Goal: Transaction & Acquisition: Purchase product/service

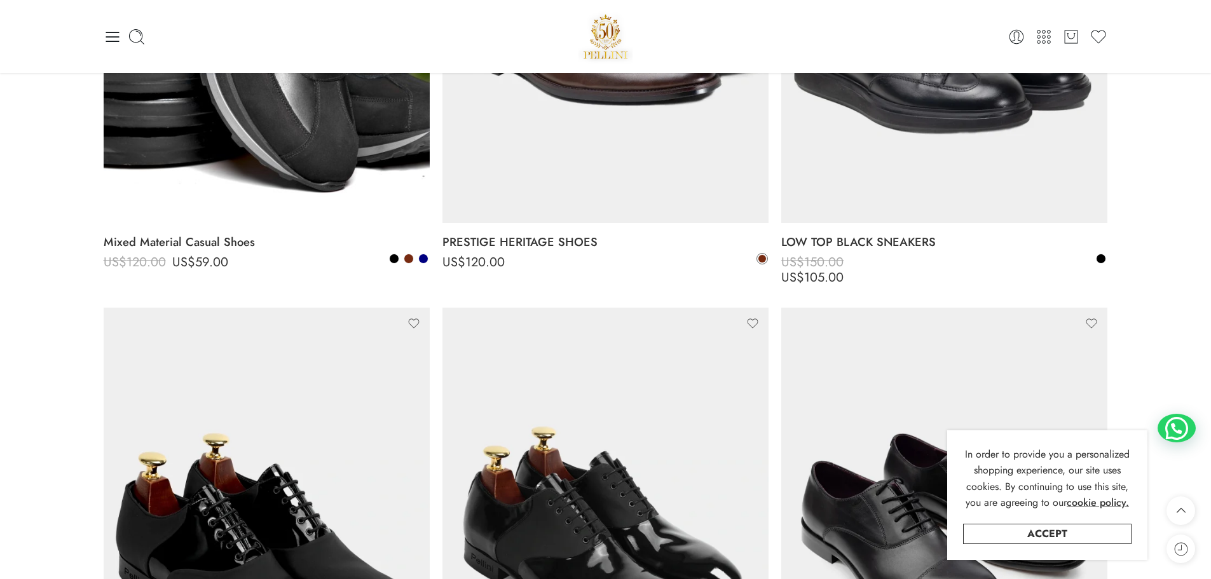
scroll to position [3729, 0]
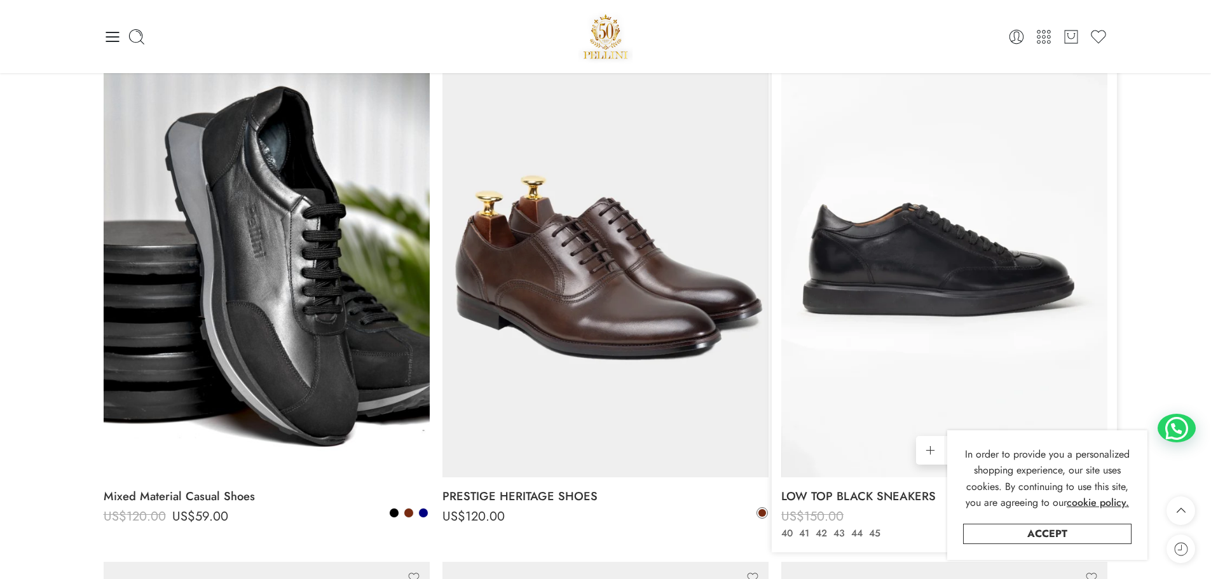
click at [931, 283] on img at bounding box center [944, 260] width 326 height 435
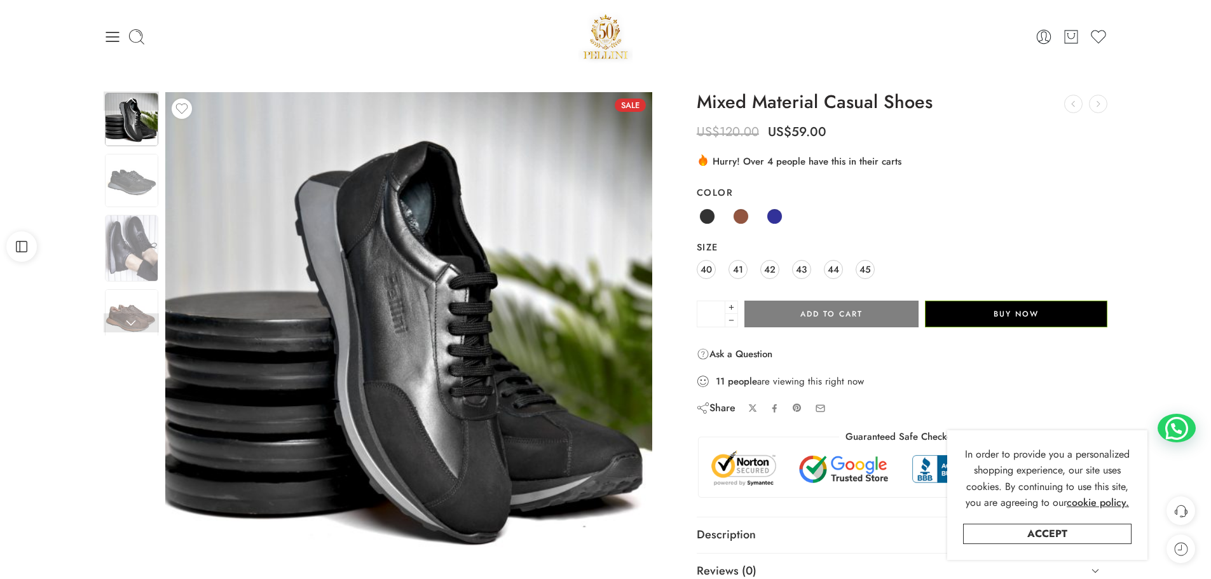
click at [784, 267] on div "40 41 42 43 44 45" at bounding box center [902, 270] width 411 height 23
click at [769, 268] on span "42" at bounding box center [769, 269] width 11 height 17
click at [87, 183] on div "Sale Limited Previous Loading image" at bounding box center [605, 357] width 1211 height 569
click at [158, 175] on img at bounding box center [131, 180] width 53 height 53
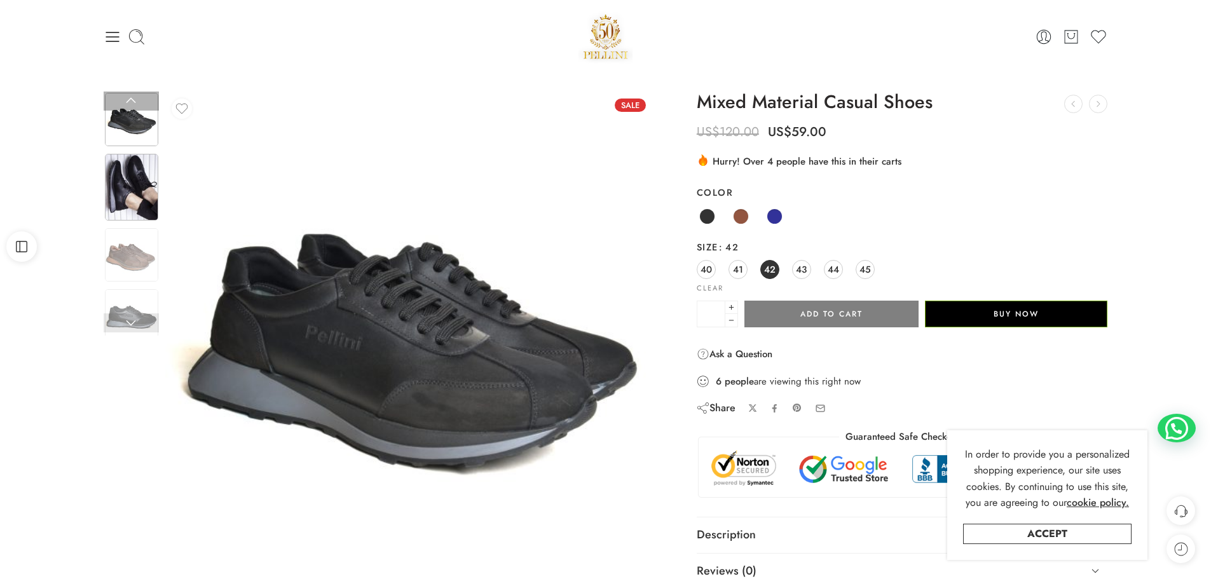
click at [153, 196] on img at bounding box center [131, 187] width 53 height 67
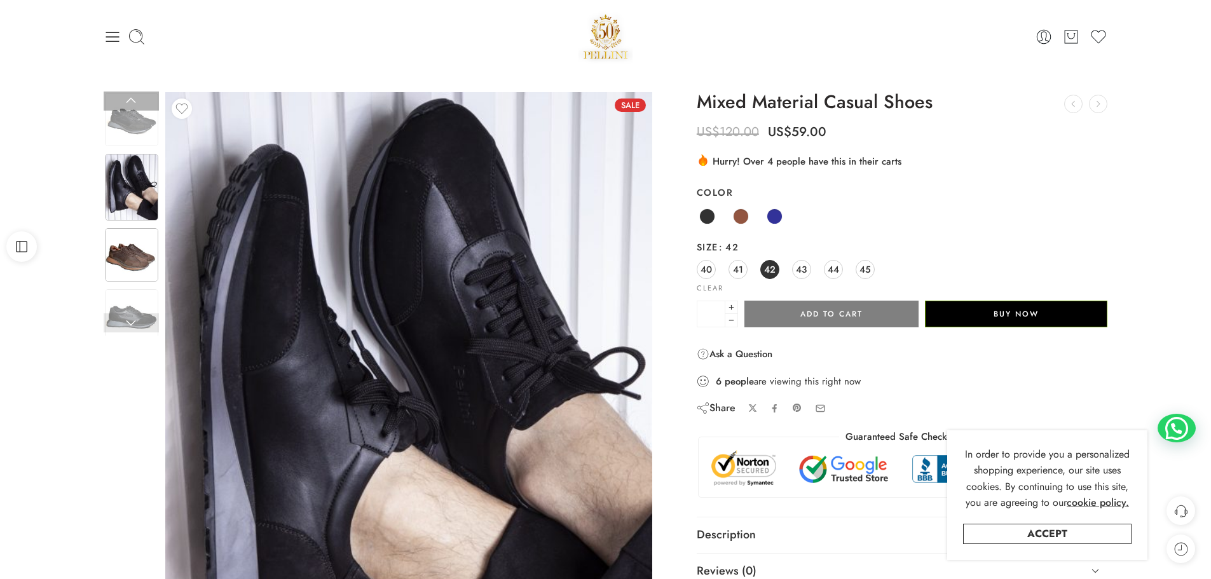
click at [144, 253] on img at bounding box center [131, 254] width 53 height 53
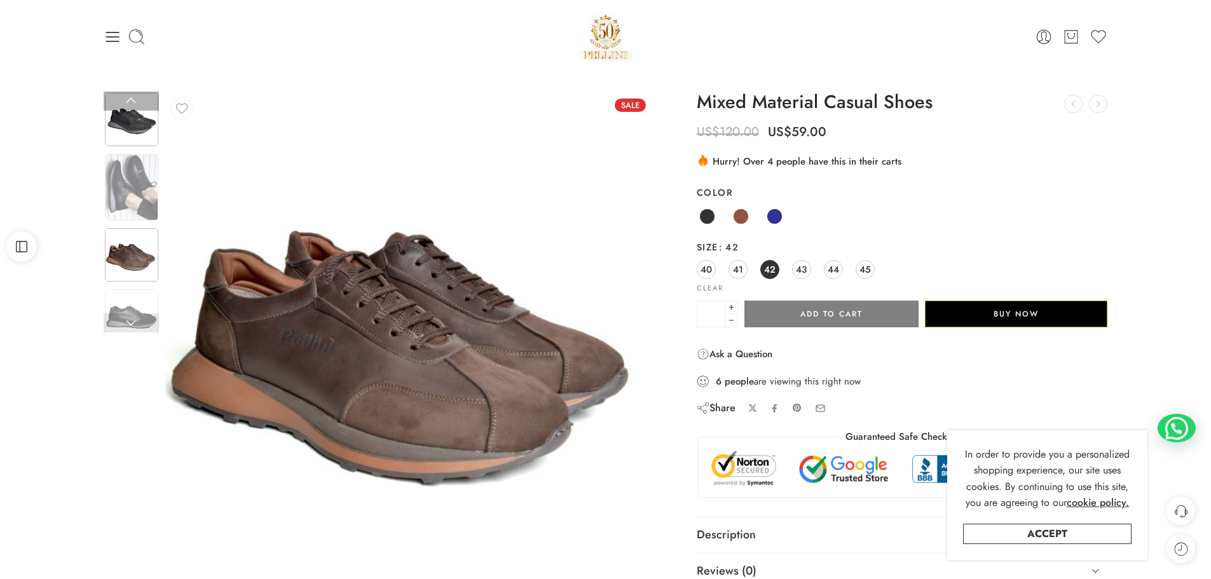
click at [146, 144] on img at bounding box center [131, 119] width 53 height 53
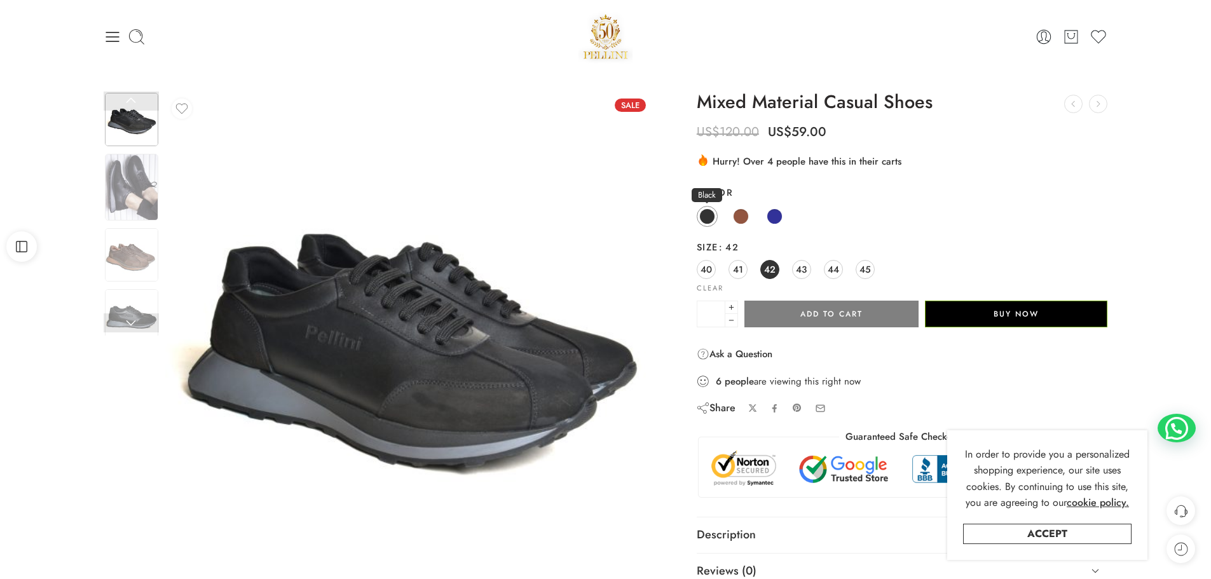
click at [711, 218] on span at bounding box center [707, 216] width 16 height 16
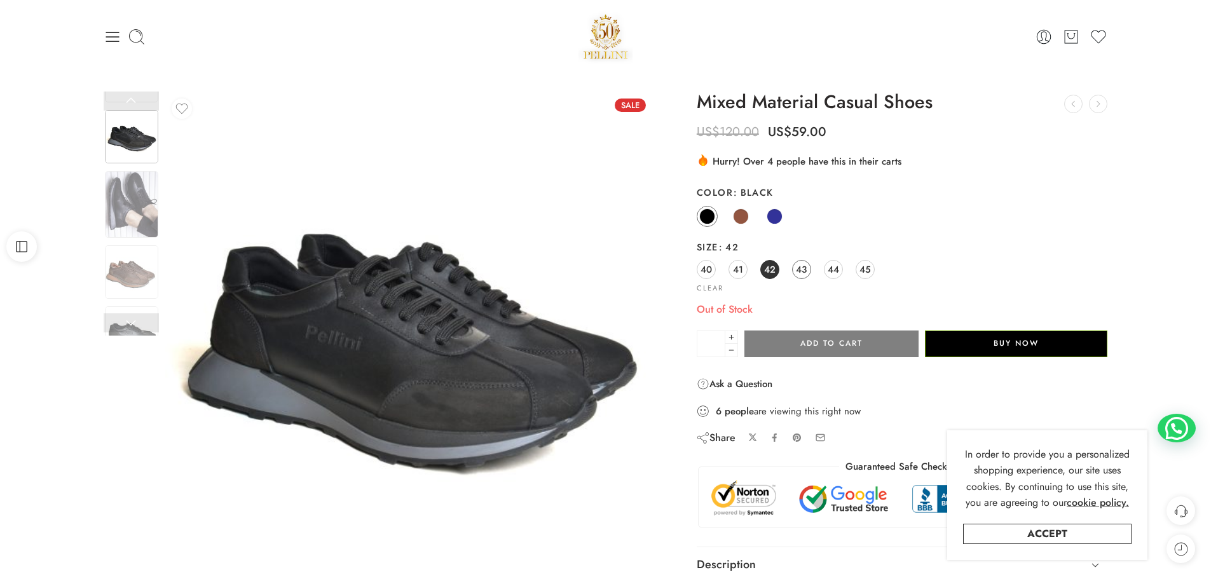
click at [795, 271] on link "43" at bounding box center [801, 269] width 19 height 19
click at [830, 271] on span "44" at bounding box center [833, 269] width 11 height 17
click at [862, 270] on span "45" at bounding box center [864, 269] width 11 height 17
click at [739, 270] on span "41" at bounding box center [738, 269] width 10 height 17
click at [712, 270] on link "40" at bounding box center [706, 269] width 19 height 19
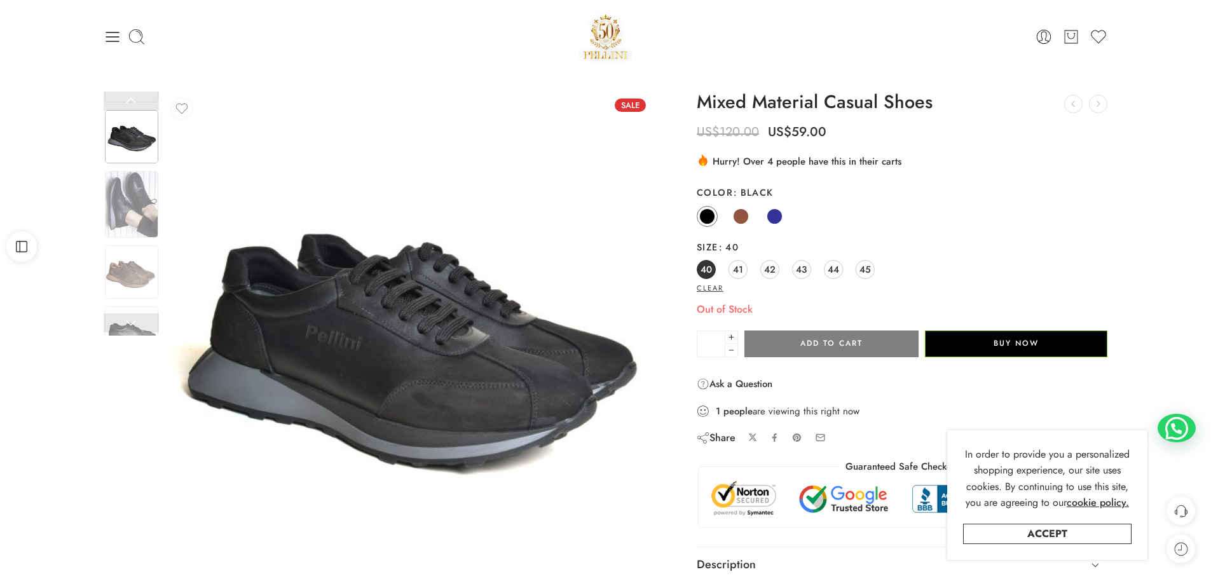
click at [711, 286] on link "Clear" at bounding box center [710, 288] width 27 height 7
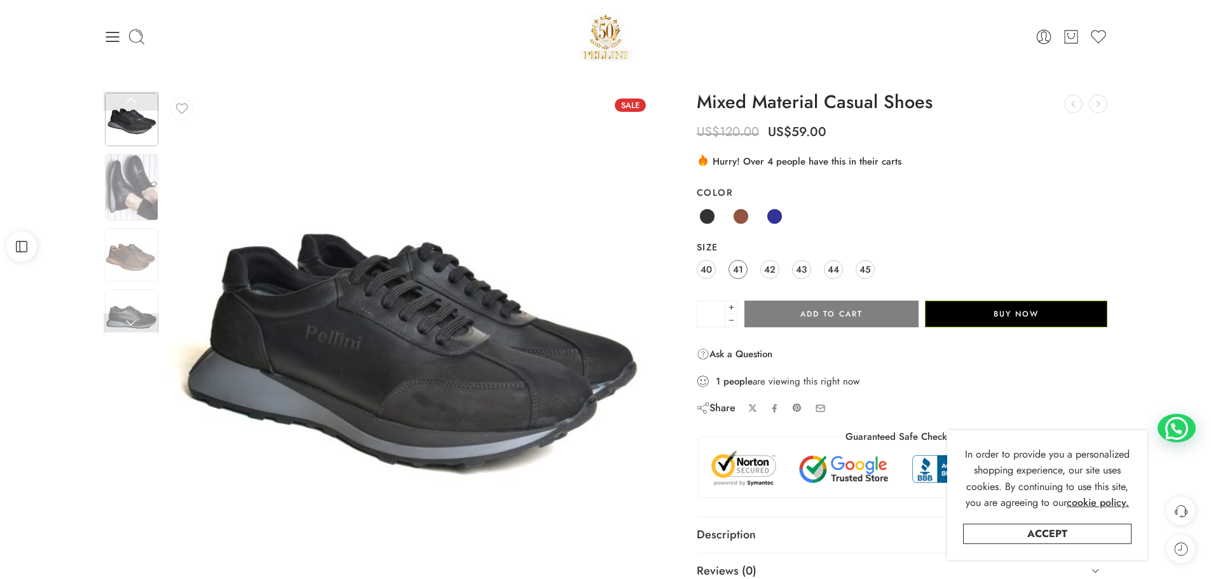
click at [745, 266] on link "41" at bounding box center [737, 269] width 19 height 19
click at [782, 266] on div "40 41 42 43 44 45" at bounding box center [902, 270] width 411 height 23
click at [774, 268] on span "42" at bounding box center [769, 269] width 11 height 17
click at [704, 290] on link "Clear" at bounding box center [710, 288] width 27 height 7
click at [741, 222] on span at bounding box center [741, 216] width 16 height 16
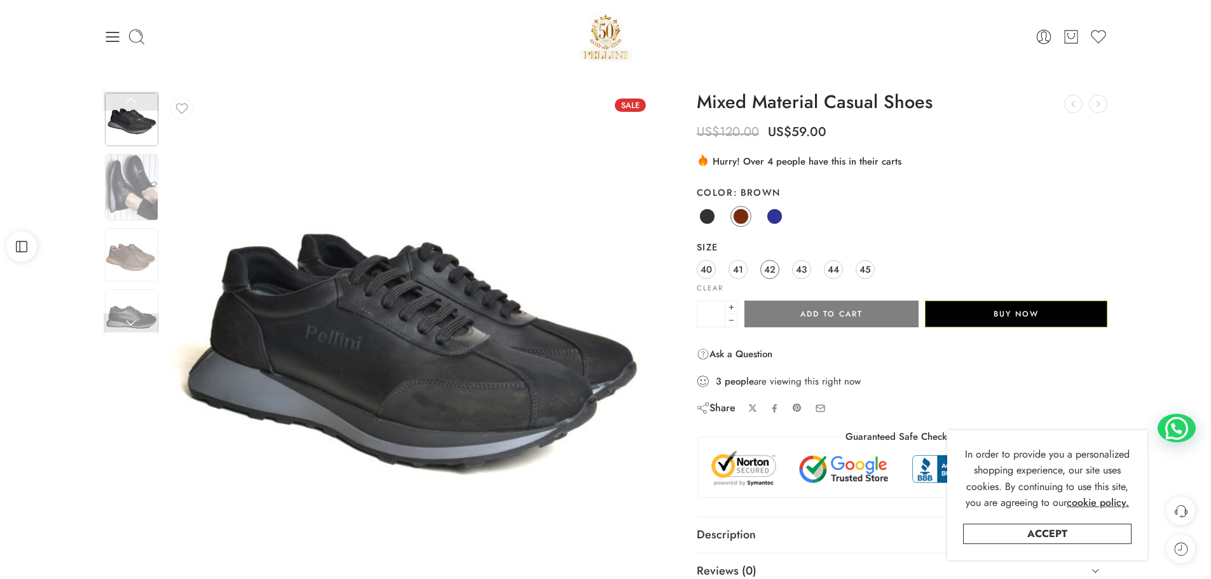
click at [772, 275] on span "42" at bounding box center [769, 269] width 11 height 17
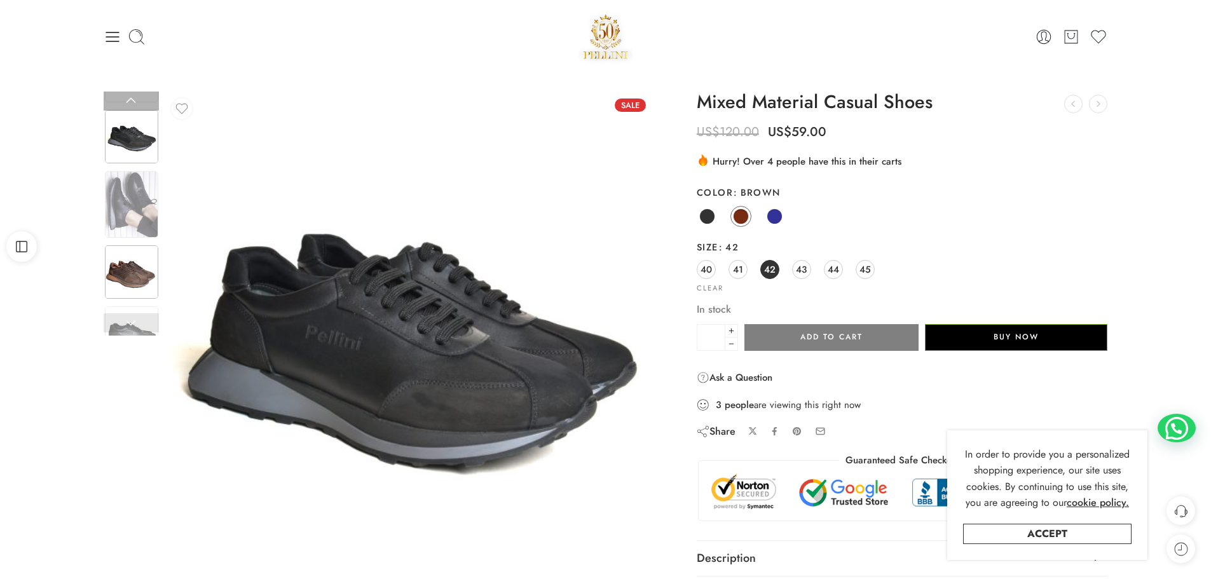
click at [130, 266] on img at bounding box center [131, 271] width 53 height 53
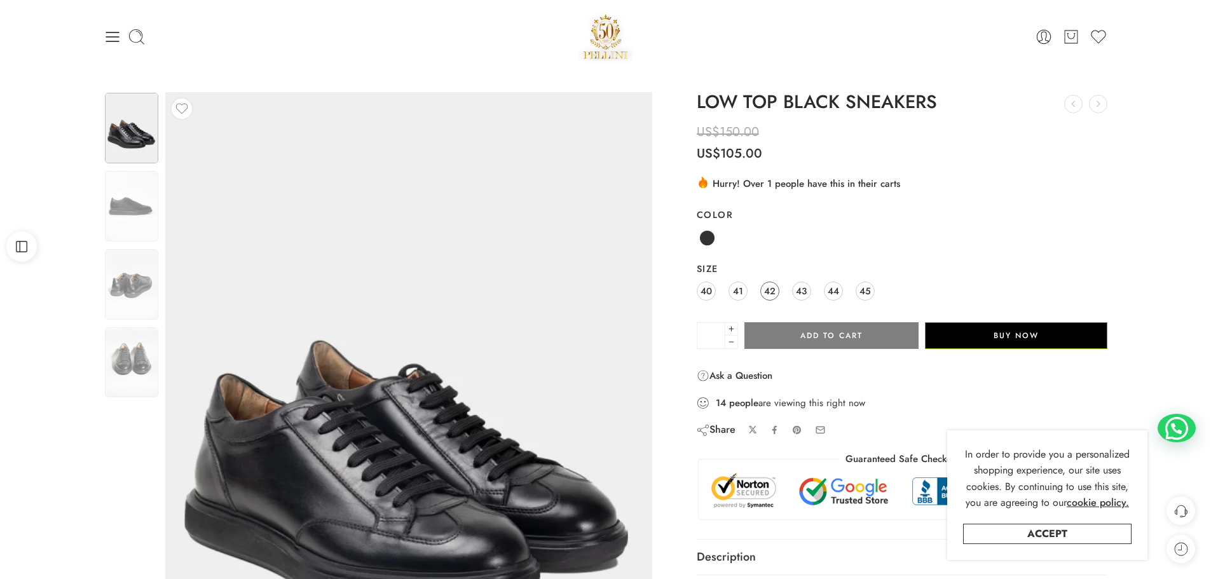
click at [779, 290] on link "42" at bounding box center [769, 291] width 19 height 19
click at [798, 290] on span "43" at bounding box center [801, 290] width 11 height 17
click at [705, 236] on span at bounding box center [707, 238] width 16 height 16
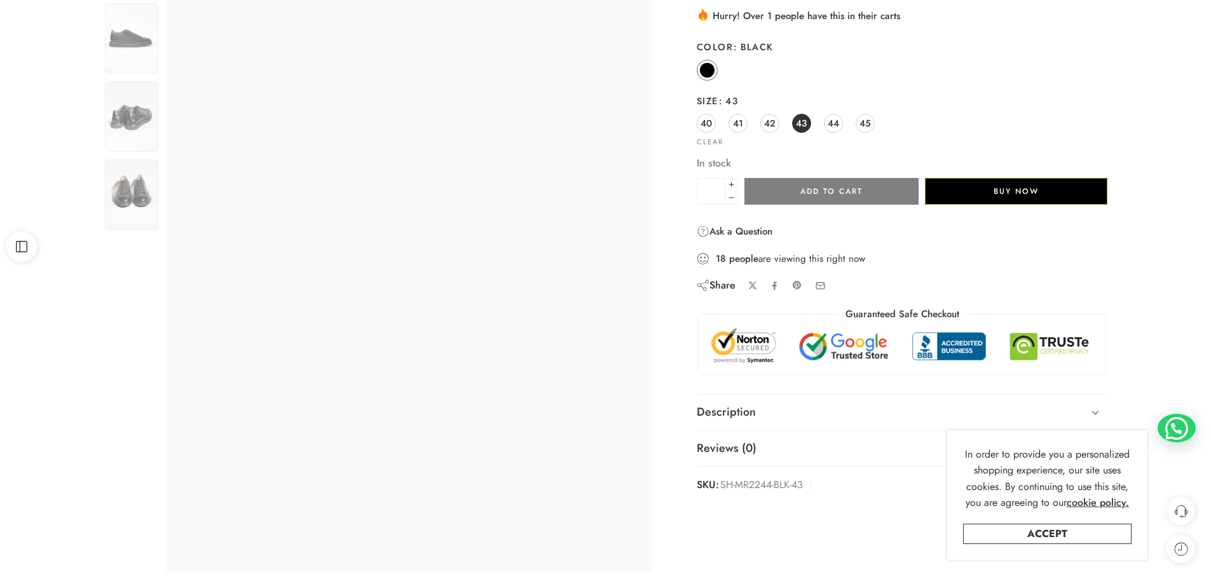
scroll to position [170, 0]
